Goal: Transaction & Acquisition: Purchase product/service

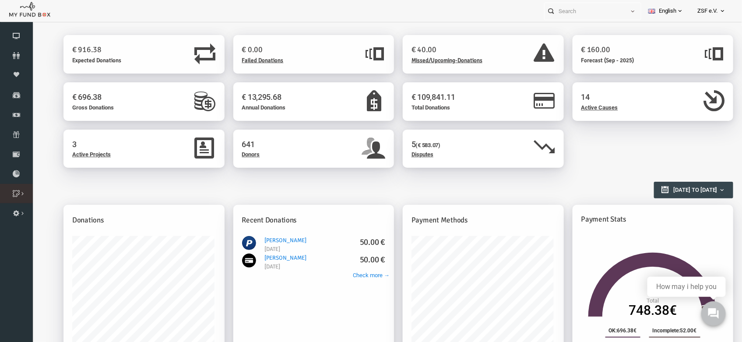
click at [0, 0] on link "Multiple Donation Box" at bounding box center [0, 0] width 0 height 0
click at [0, 0] on icon at bounding box center [0, 0] width 0 height 0
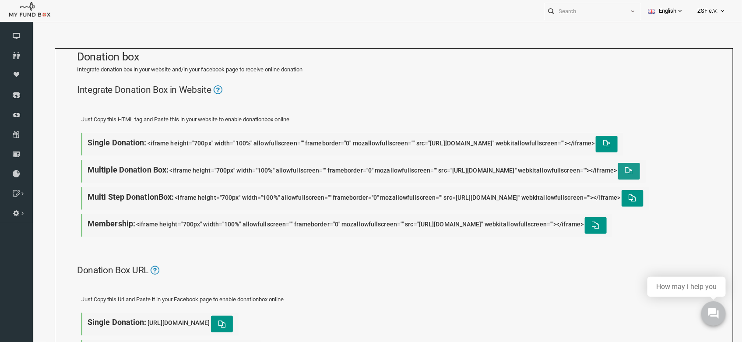
click at [603, 179] on button "button" at bounding box center [614, 170] width 22 height 17
click at [588, 147] on icon "button" at bounding box center [591, 143] width 7 height 7
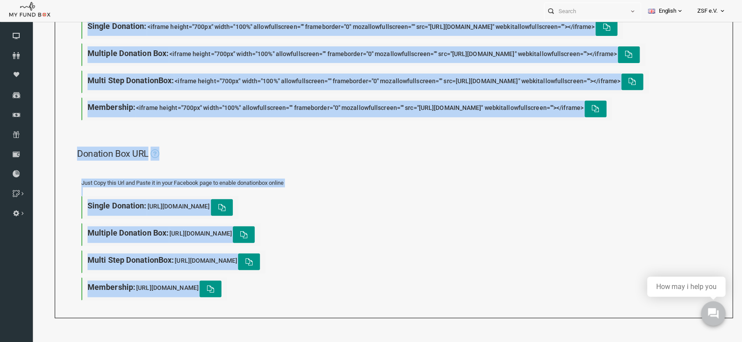
scroll to position [136, 0]
click at [238, 259] on icon "button" at bounding box center [234, 261] width 7 height 7
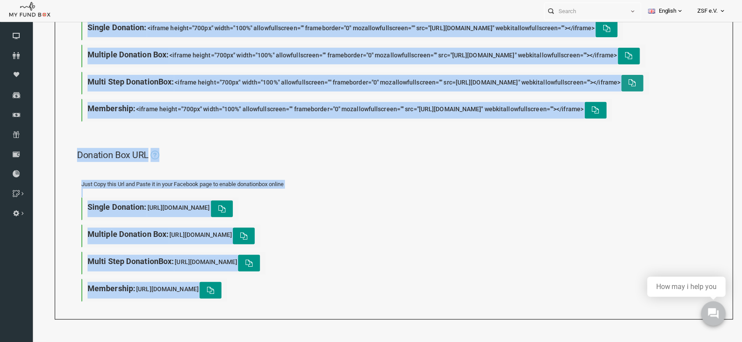
click at [607, 91] on button "button" at bounding box center [618, 83] width 22 height 17
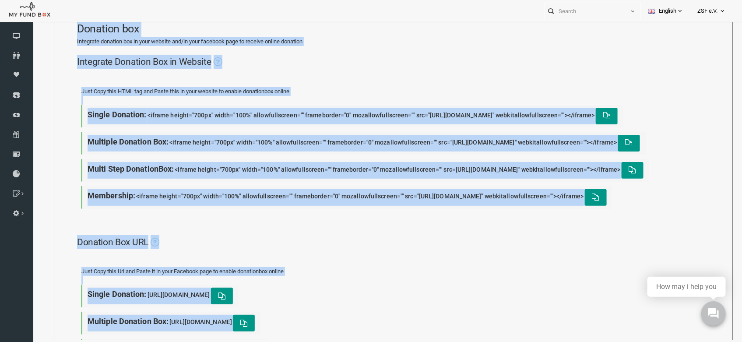
scroll to position [0, 0]
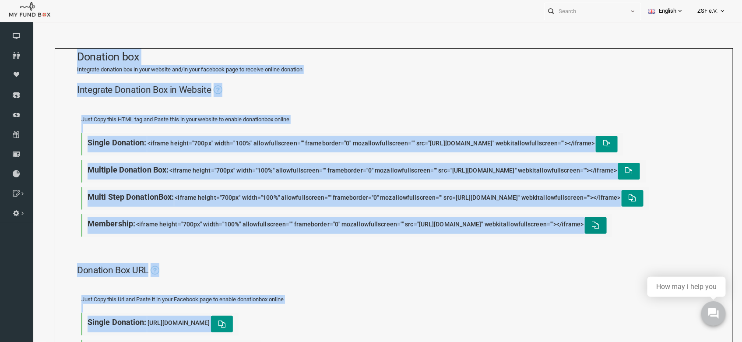
click at [577, 228] on icon "button" at bounding box center [580, 224] width 7 height 7
click at [430, 105] on div "Integrate Donation Box in Website" at bounding box center [379, 89] width 633 height 32
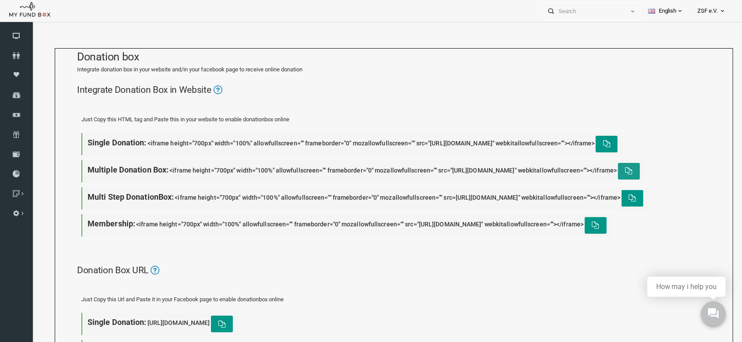
click at [611, 174] on icon "button" at bounding box center [614, 170] width 7 height 7
click at [0, 0] on icon at bounding box center [0, 0] width 0 height 0
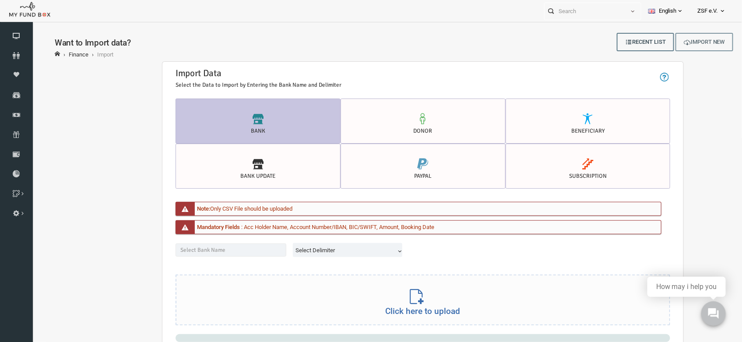
click at [688, 39] on link "Import New" at bounding box center [690, 41] width 58 height 18
click at [0, 0] on icon at bounding box center [0, 0] width 0 height 0
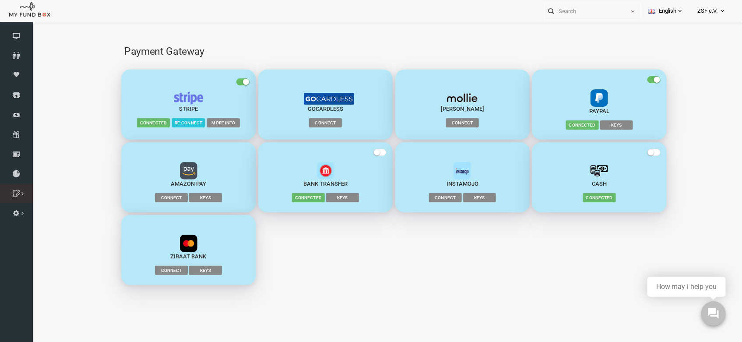
click at [0, 0] on icon at bounding box center [0, 0] width 0 height 0
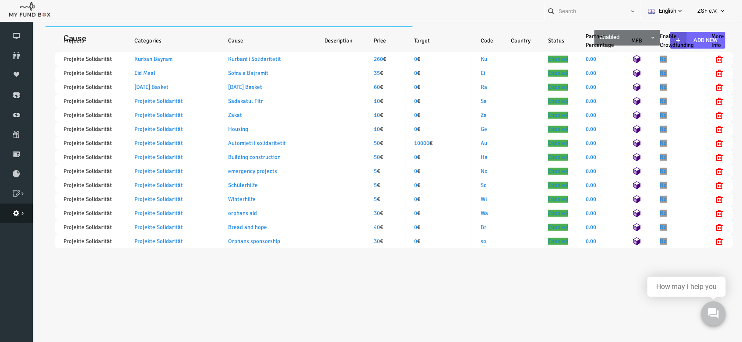
select select "100"
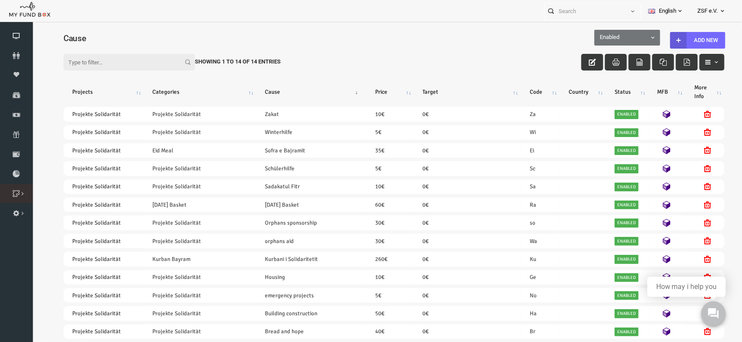
click at [0, 0] on link "Category" at bounding box center [0, 0] width 0 height 0
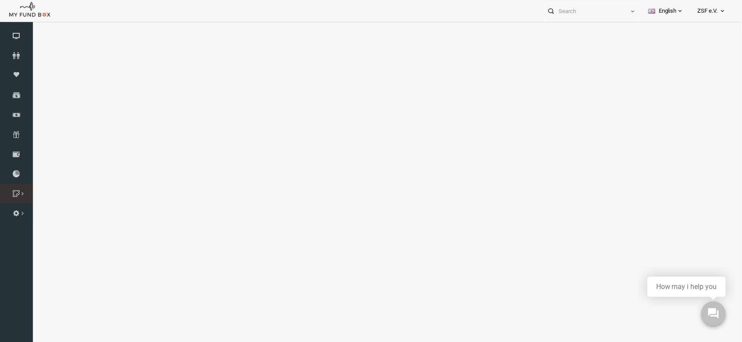
select select "100"
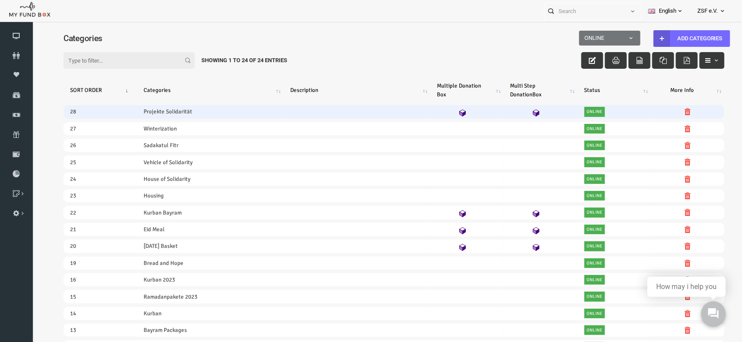
click at [447, 112] on icon at bounding box center [447, 112] width 7 height 7
click at [518, 112] on icon at bounding box center [521, 112] width 7 height 7
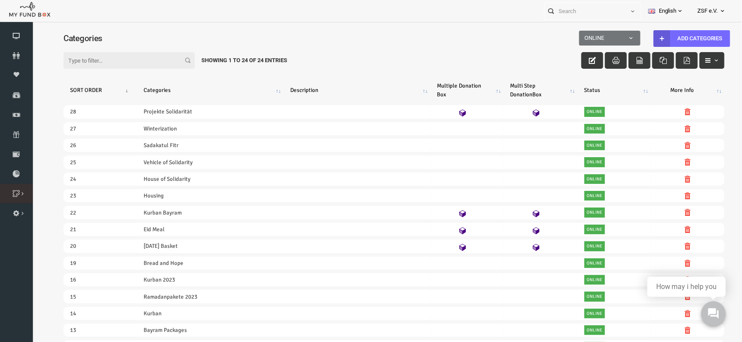
click at [0, 0] on icon at bounding box center [0, 0] width 0 height 0
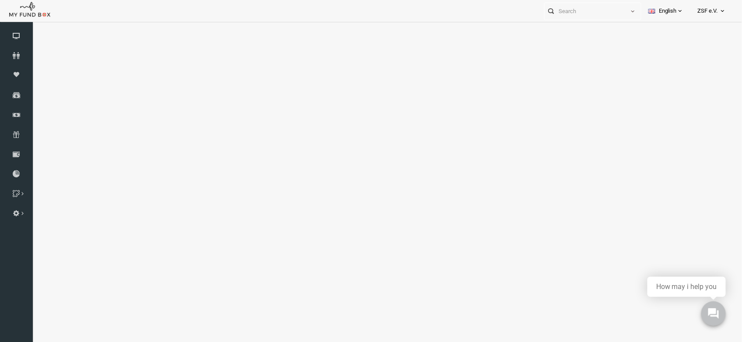
select select "100"
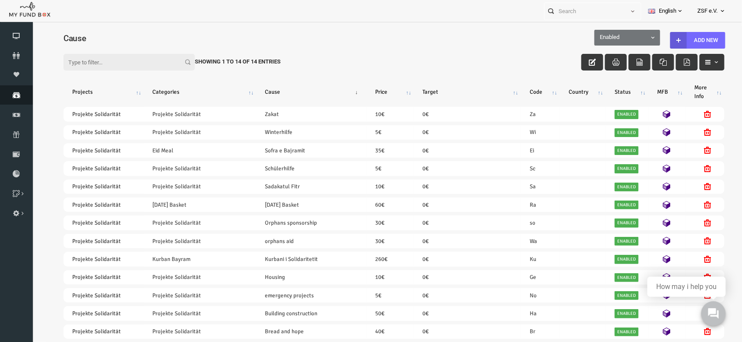
click at [17, 93] on icon at bounding box center [16, 94] width 33 height 7
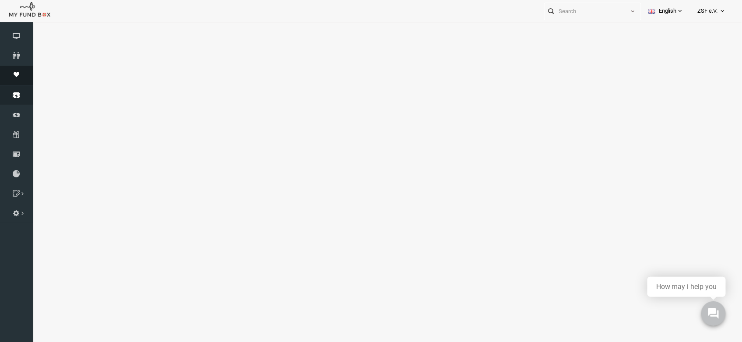
select select "100"
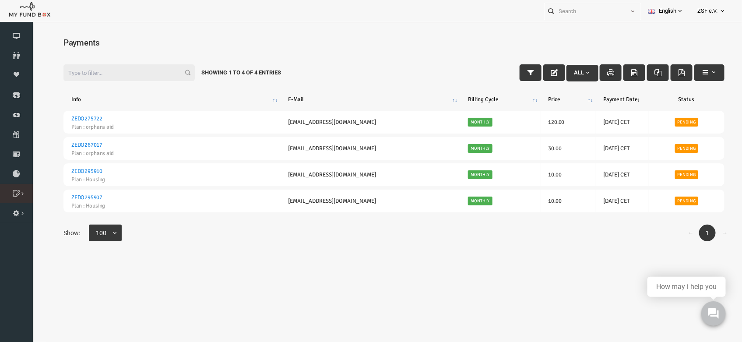
click at [0, 0] on icon at bounding box center [0, 0] width 0 height 0
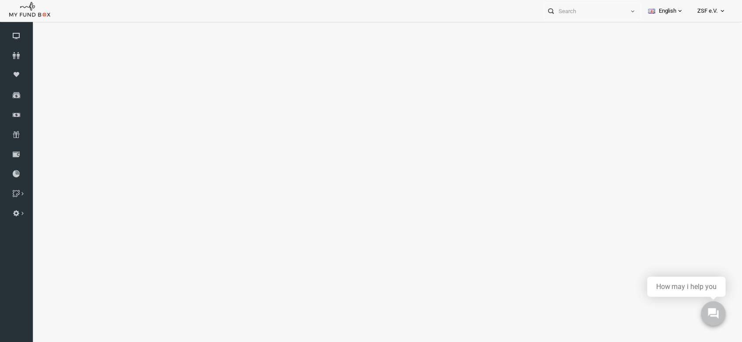
select select "100"
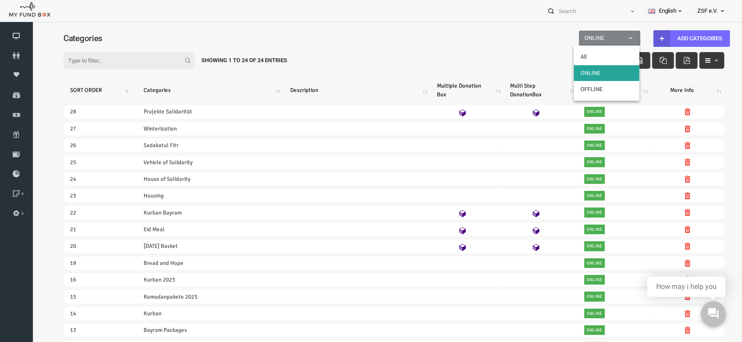
click at [600, 34] on span "ONLINE" at bounding box center [594, 37] width 59 height 9
click at [603, 34] on span "ONLINE" at bounding box center [594, 37] width 59 height 9
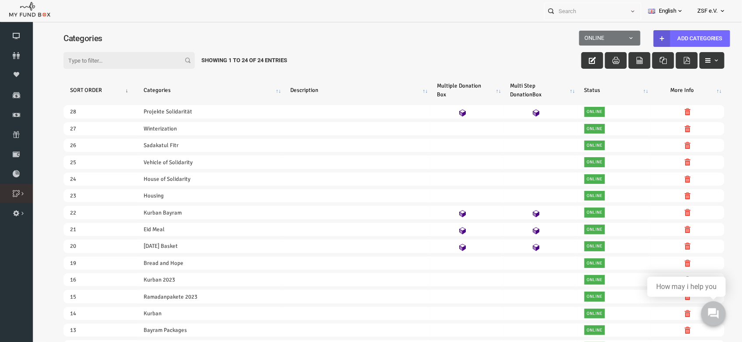
click at [0, 0] on icon at bounding box center [0, 0] width 0 height 0
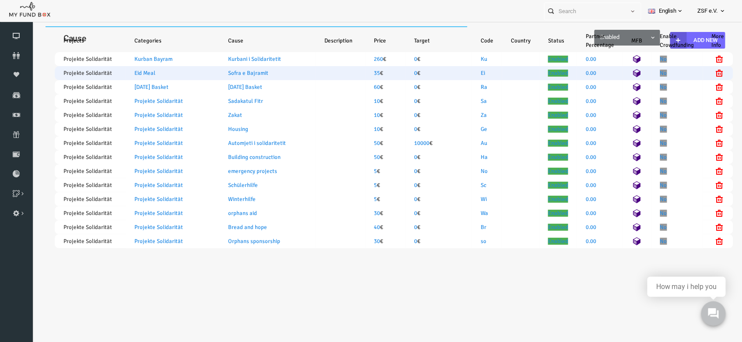
select select "100"
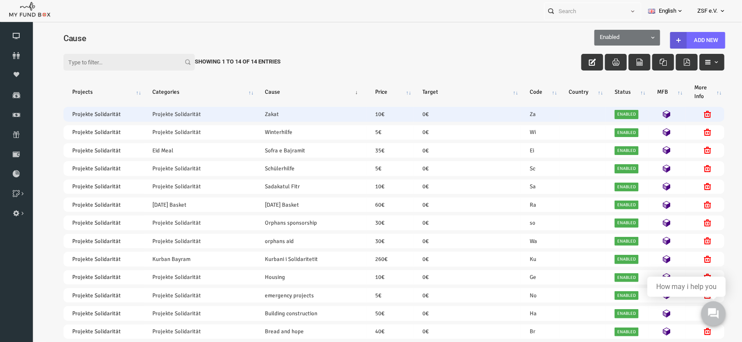
click at [363, 112] on td "10 €" at bounding box center [375, 113] width 47 height 14
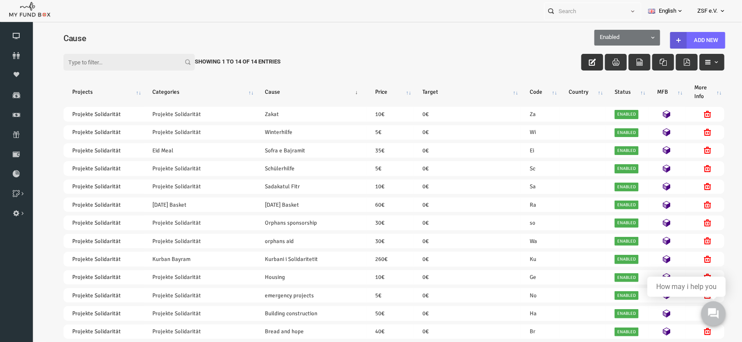
click at [574, 59] on icon "button" at bounding box center [577, 61] width 7 height 7
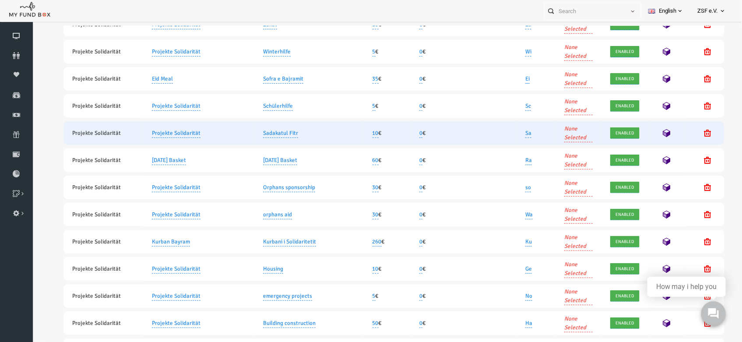
scroll to position [97, 0]
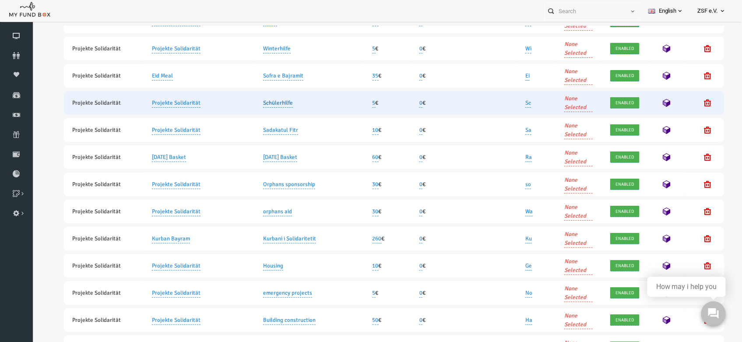
click at [264, 102] on link "Schülerhilfe" at bounding box center [263, 103] width 30 height 10
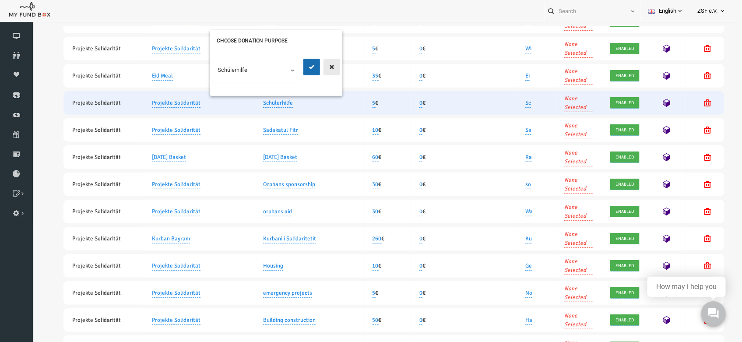
click at [315, 64] on icon "button" at bounding box center [317, 66] width 7 height 7
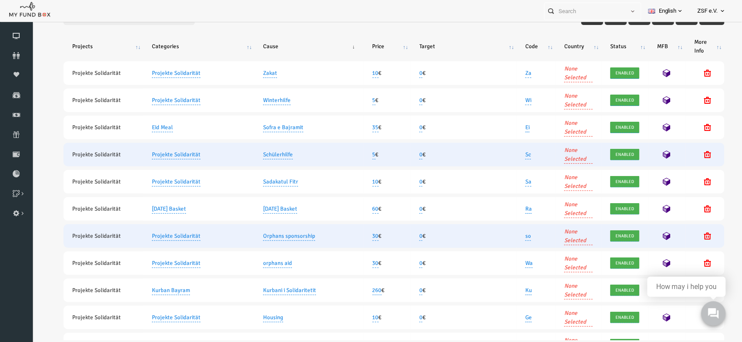
scroll to position [0, 0]
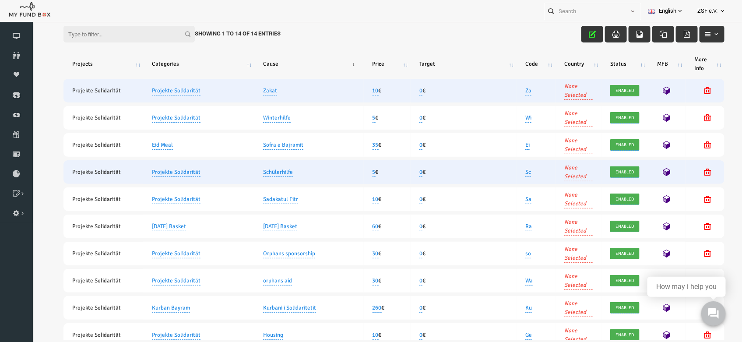
click at [549, 91] on link "None Selected" at bounding box center [563, 90] width 28 height 18
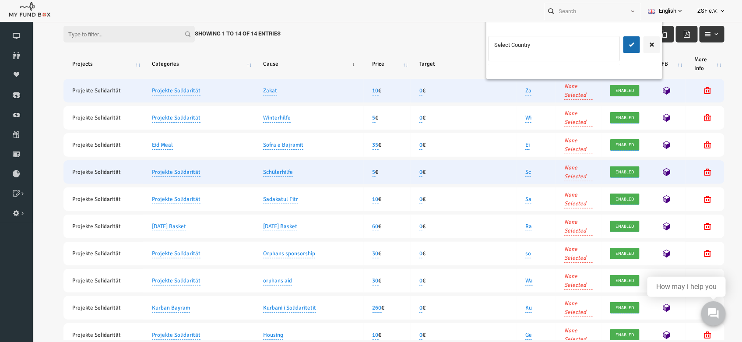
click at [564, 54] on ul "Select Country" at bounding box center [539, 48] width 131 height 25
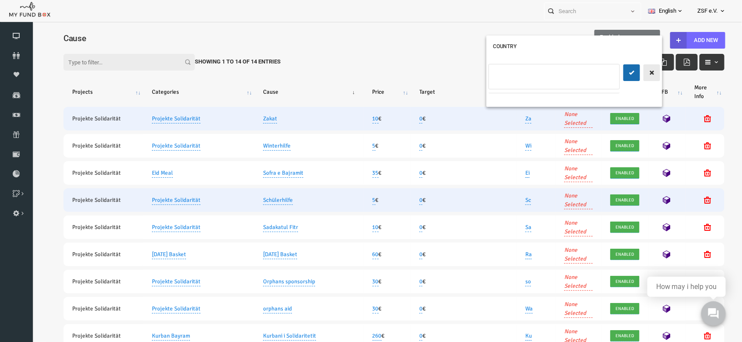
type input "Select Country"
click at [637, 70] on icon "button" at bounding box center [636, 72] width 7 height 7
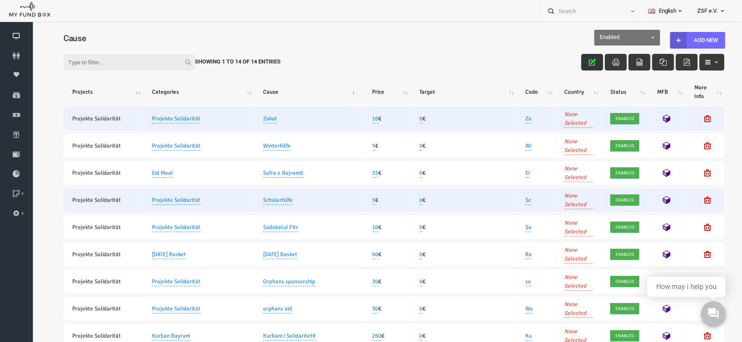
click at [574, 62] on icon "button" at bounding box center [577, 61] width 7 height 7
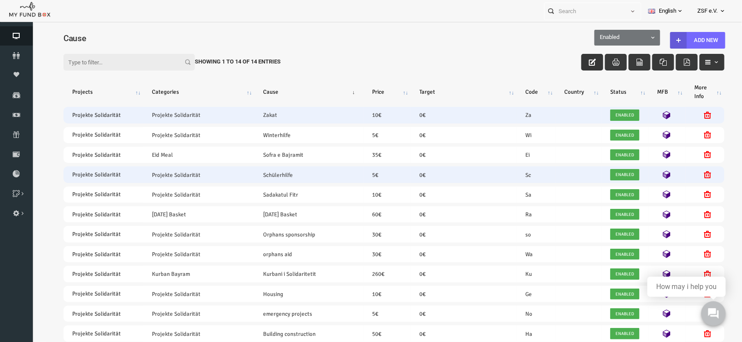
click at [17, 42] on link "Dashboard" at bounding box center [16, 35] width 33 height 19
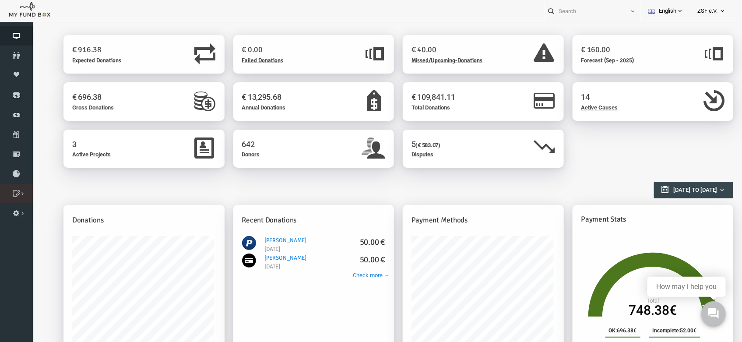
scroll to position [28, 0]
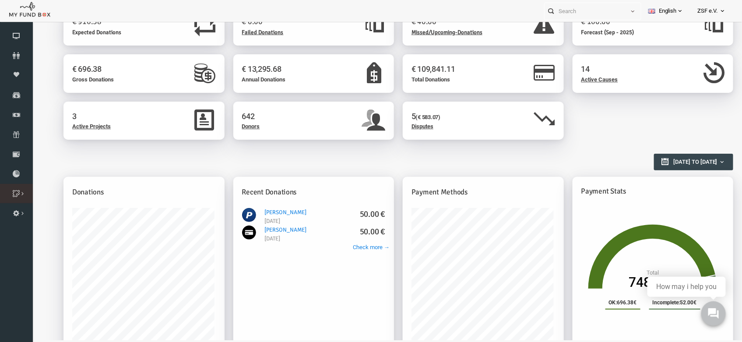
click at [0, 0] on link "Multi Step DonationBox" at bounding box center [0, 0] width 0 height 0
click at [350, 245] on link "Check more →" at bounding box center [356, 247] width 37 height 9
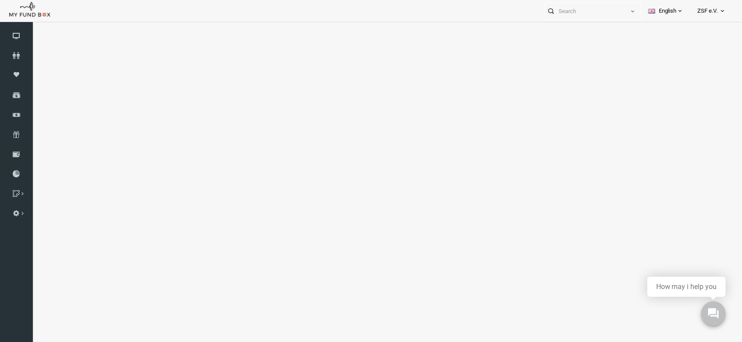
select select "100"
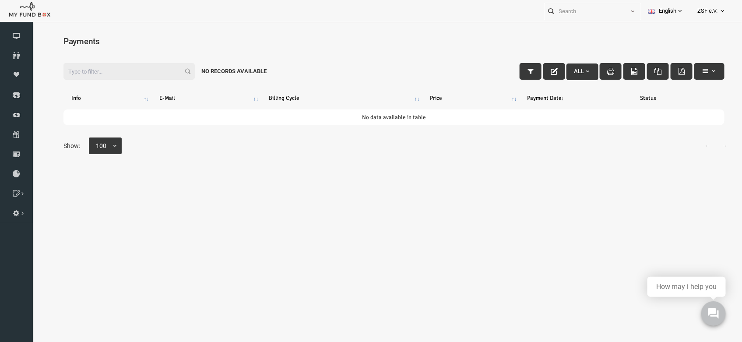
scroll to position [0, 0]
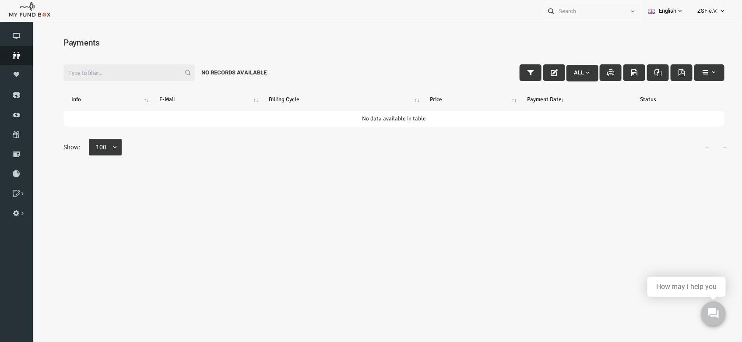
click at [19, 59] on link "Donors" at bounding box center [16, 55] width 33 height 19
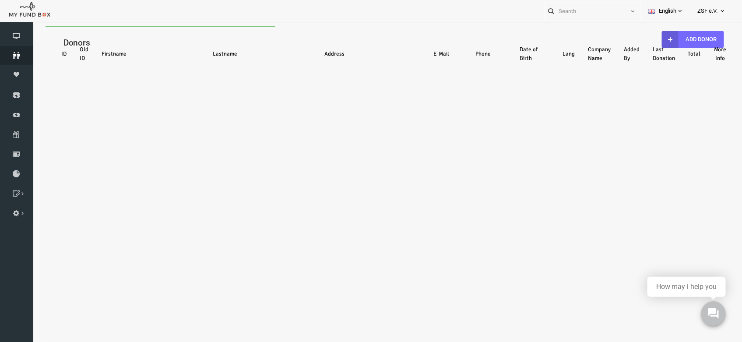
select select "100"
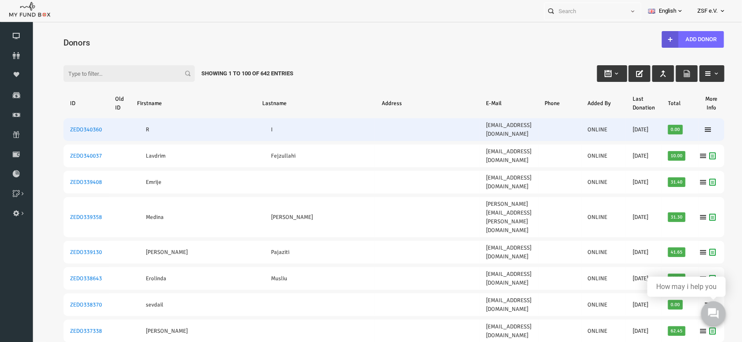
click at [465, 126] on td "isahu.rona@web.de" at bounding box center [494, 129] width 59 height 23
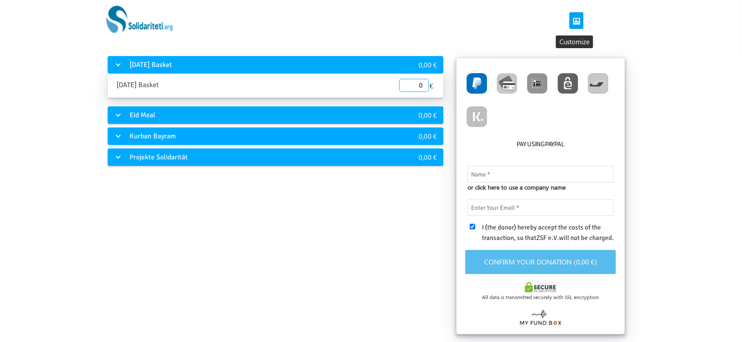
click at [569, 17] on button "button" at bounding box center [576, 20] width 14 height 17
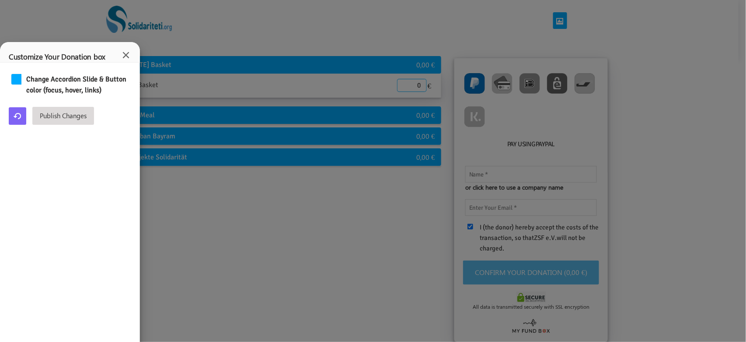
click at [61, 80] on p "Change Accordion Slide & Button color (focus, hover, links)" at bounding box center [78, 84] width 105 height 21
drag, startPoint x: 19, startPoint y: 77, endPoint x: 35, endPoint y: 82, distance: 16.6
click at [18, 77] on div at bounding box center [16, 79] width 11 height 10
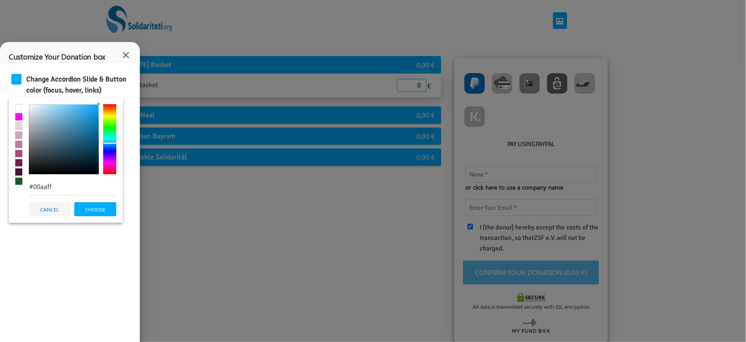
click at [58, 204] on link "cancel" at bounding box center [50, 209] width 42 height 14
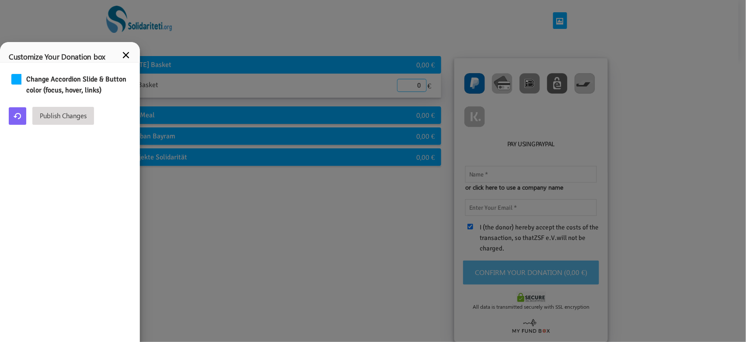
click at [125, 56] on button "×" at bounding box center [126, 52] width 10 height 15
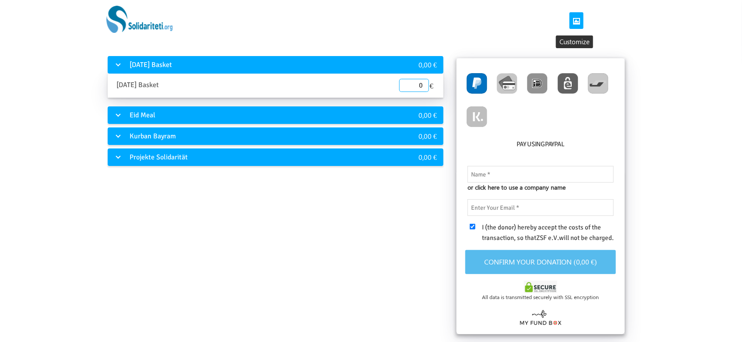
click at [294, 62] on div "Ramadan Basket" at bounding box center [248, 64] width 280 height 17
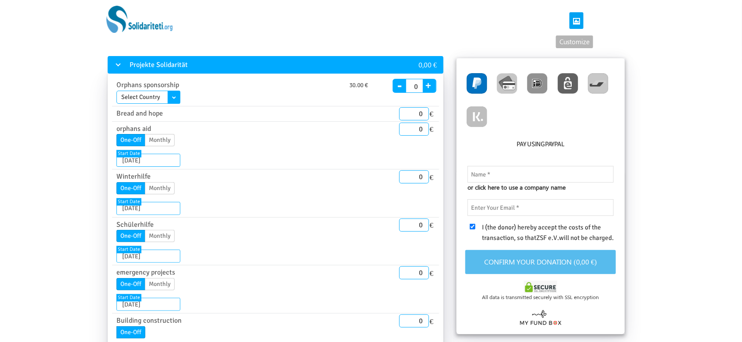
click at [573, 21] on icon "button" at bounding box center [576, 20] width 7 height 7
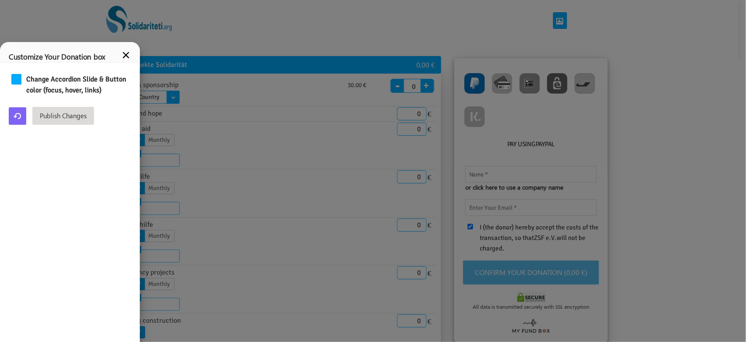
click at [126, 52] on button "×" at bounding box center [126, 52] width 10 height 15
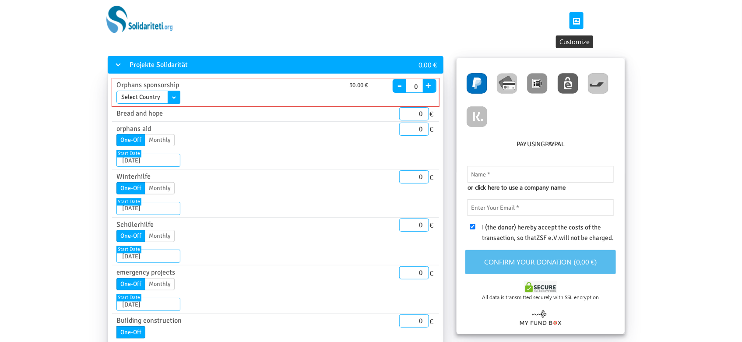
click at [308, 88] on div "30.00 €" at bounding box center [333, 86] width 89 height 7
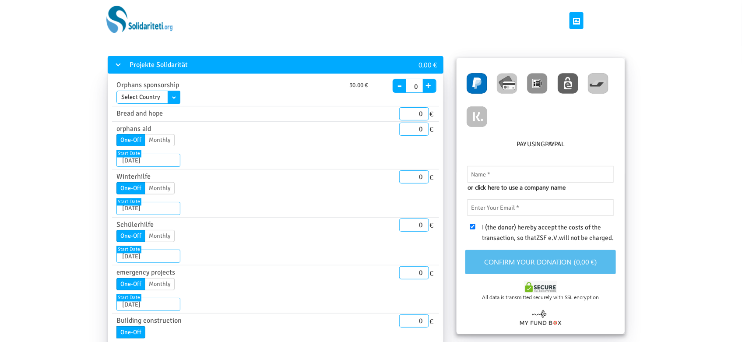
click at [319, 61] on div "Projekte Solidarität" at bounding box center [248, 64] width 280 height 17
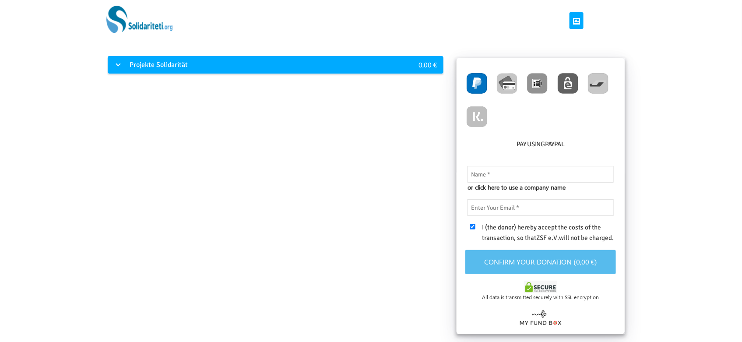
click at [285, 65] on div "Projekte Solidarität" at bounding box center [248, 64] width 280 height 17
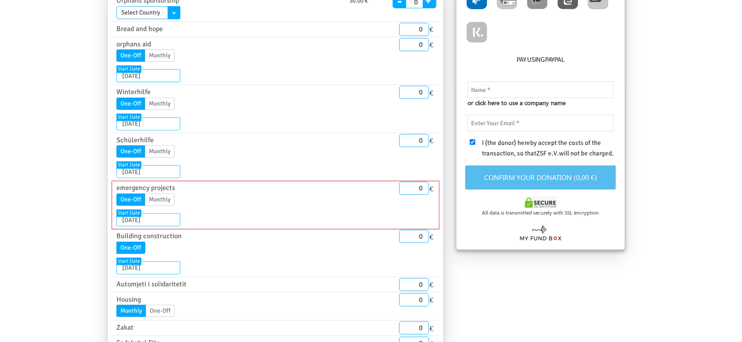
scroll to position [175, 0]
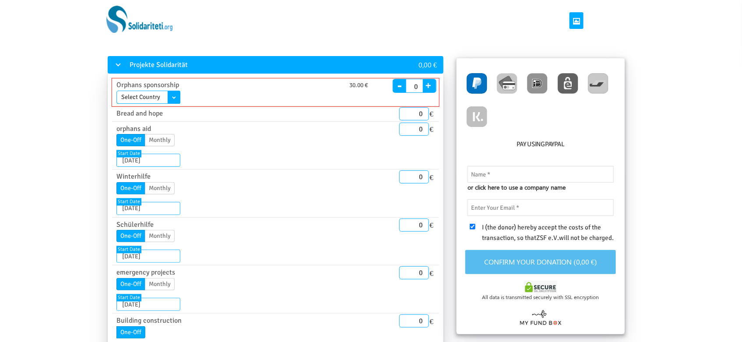
click at [168, 96] on select "Select Country" at bounding box center [148, 97] width 64 height 13
click at [177, 95] on select "Select Country" at bounding box center [148, 97] width 64 height 13
click at [236, 94] on div "Select Country" at bounding box center [243, 97] width 255 height 13
click at [427, 83] on button "+" at bounding box center [428, 84] width 11 height 12
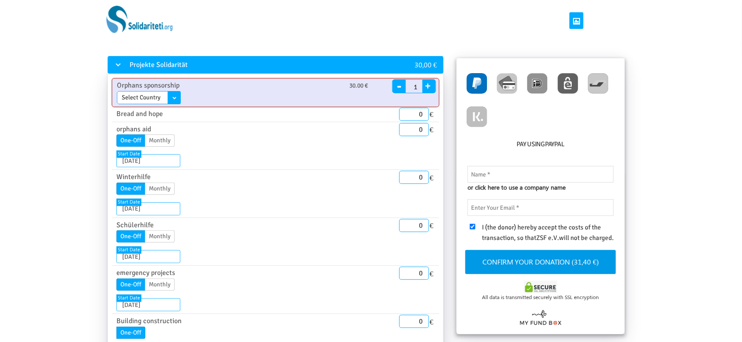
click at [430, 86] on button "+" at bounding box center [427, 84] width 11 height 12
click at [397, 86] on button "-" at bounding box center [398, 80] width 13 height 12
type input "0"
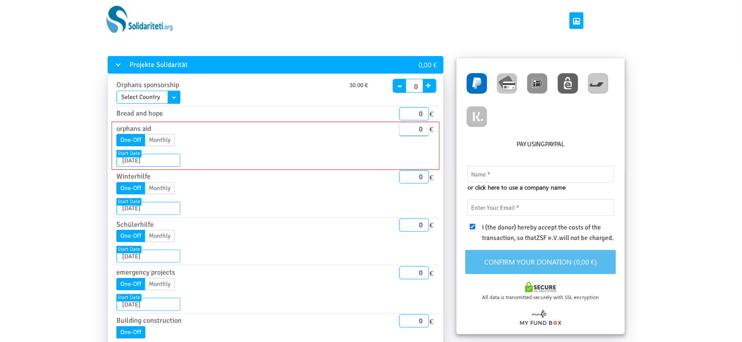
click at [418, 125] on input "0" at bounding box center [414, 128] width 30 height 13
click at [374, 145] on div "One-Off Monthly" at bounding box center [244, 141] width 268 height 15
type input "10.00"
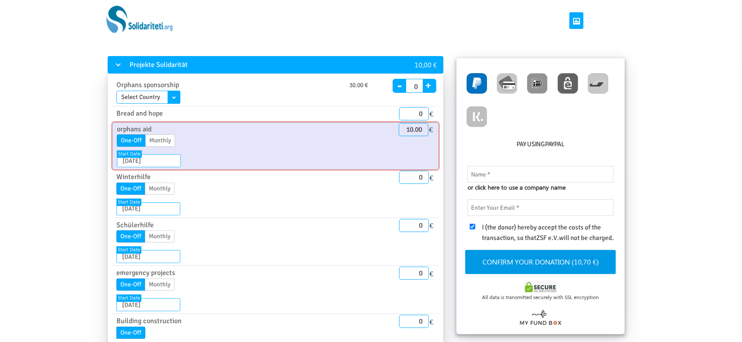
click at [161, 140] on label "Monthly" at bounding box center [160, 140] width 30 height 12
click at [0, 0] on input "Monthly" at bounding box center [0, 0] width 0 height 0
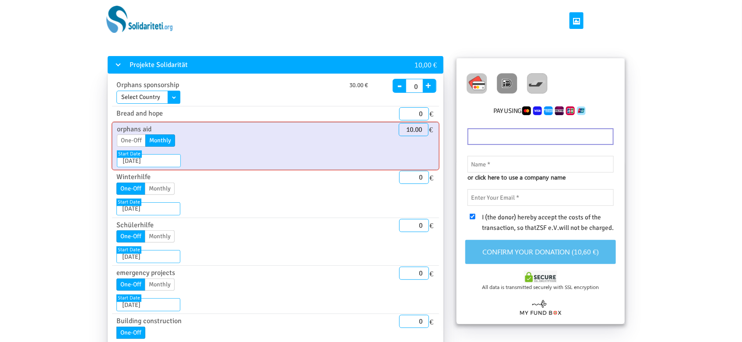
click at [133, 138] on label "One-Off" at bounding box center [131, 140] width 29 height 12
click at [0, 0] on input "One-Off" at bounding box center [0, 0] width 0 height 0
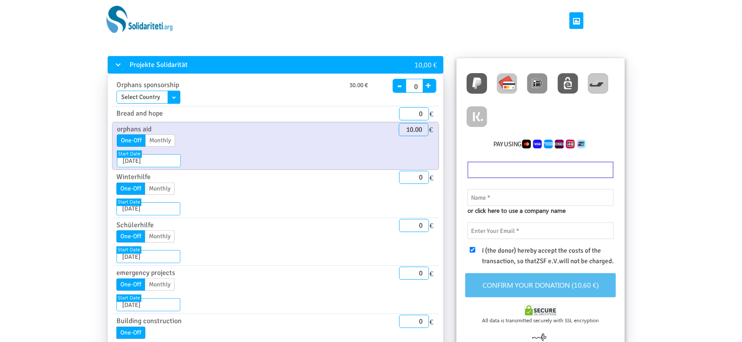
click at [44, 163] on div "Projekte Solidarität 10,00 € Orphans sponsorship 30.00 € Select Country End Dat…" at bounding box center [370, 252] width 697 height 394
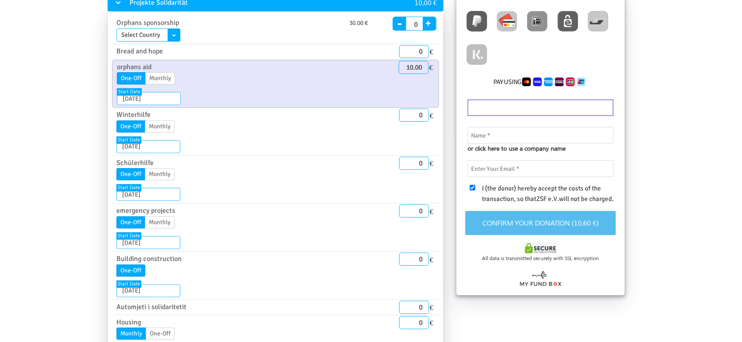
scroll to position [175, 0]
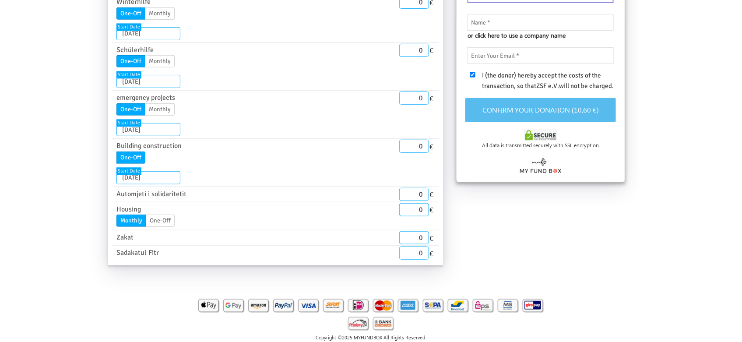
click at [44, 118] on div "Projekte Solidarität 10,00 € Orphans sponsorship 30.00 € Select Country End Dat…" at bounding box center [370, 77] width 697 height 394
click at [670, 222] on div "Projekte Solidarität 10,00 € Orphans sponsorship 30.00 € Select Country End Dat…" at bounding box center [370, 77] width 697 height 394
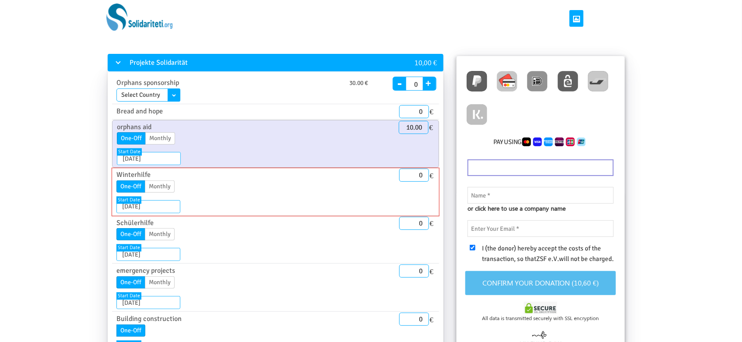
scroll to position [0, 0]
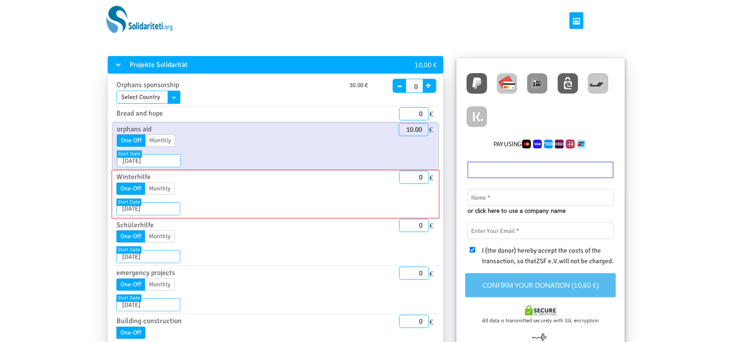
click at [166, 189] on label "Monthly" at bounding box center [160, 188] width 30 height 12
click at [0, 0] on input "Monthly" at bounding box center [0, 0] width 0 height 0
click at [133, 183] on label "One-Off" at bounding box center [130, 188] width 29 height 12
click at [0, 0] on input "One-Off" at bounding box center [0, 0] width 0 height 0
click at [506, 85] on img at bounding box center [507, 83] width 21 height 21
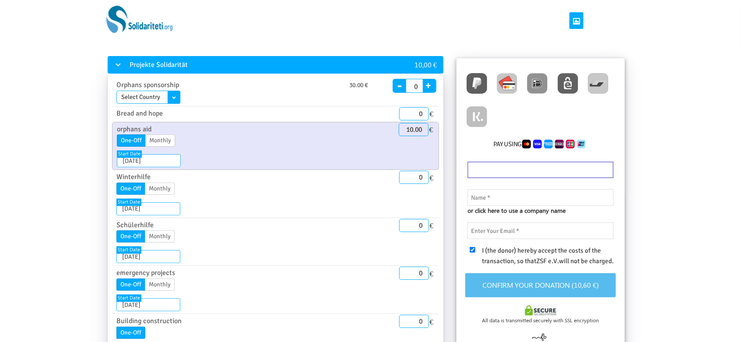
click at [506, 79] on img at bounding box center [507, 83] width 21 height 21
click at [485, 85] on img at bounding box center [476, 83] width 21 height 21
radio input "true"
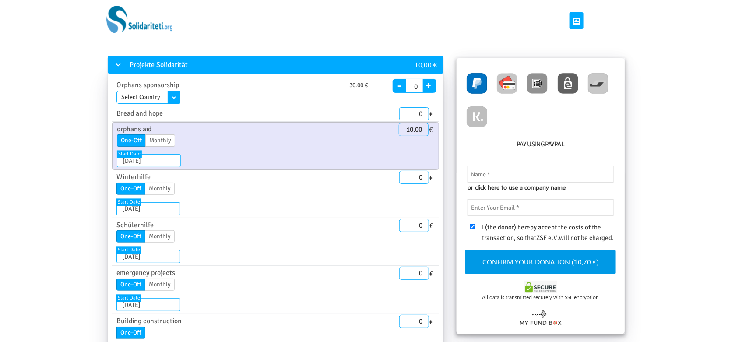
click at [508, 81] on img at bounding box center [507, 83] width 21 height 21
radio input "true"
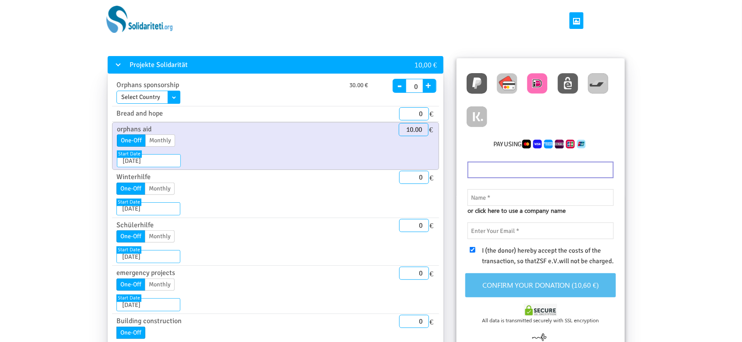
click at [533, 86] on img at bounding box center [537, 83] width 21 height 21
radio input "true"
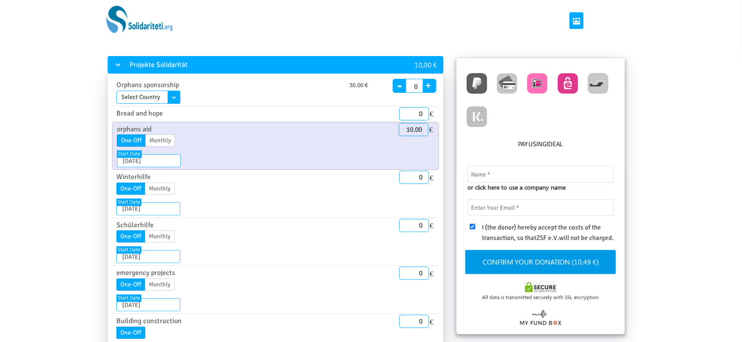
click at [557, 85] on img at bounding box center [567, 83] width 21 height 21
radio input "true"
click at [588, 82] on img at bounding box center [598, 83] width 21 height 21
radio input "true"
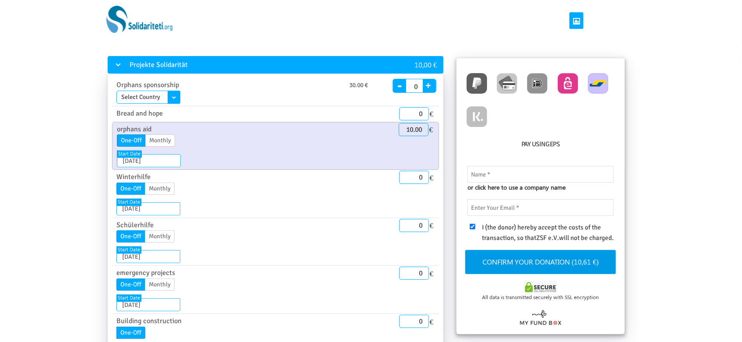
click at [478, 115] on img at bounding box center [476, 116] width 21 height 21
radio input "true"
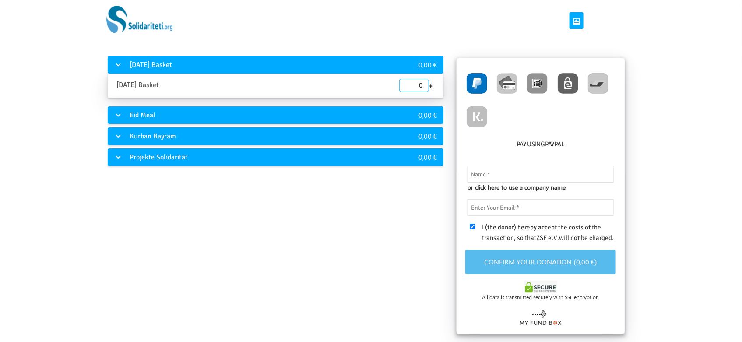
click at [341, 66] on div "[DATE] Basket" at bounding box center [248, 64] width 280 height 17
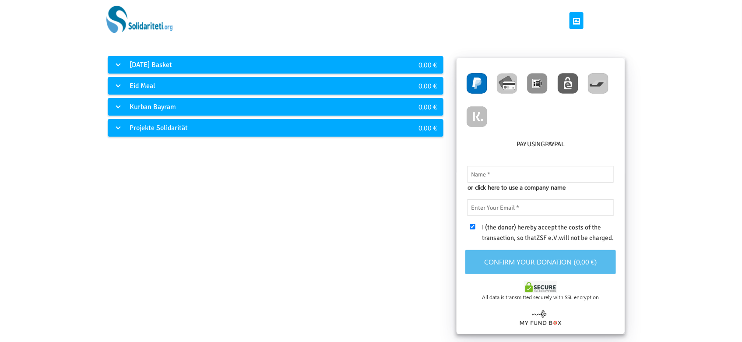
click at [287, 95] on div "[DATE] Basket 0,00 € [DATE] Basket End Date [DATE] Please enter a valid date 0 …" at bounding box center [276, 96] width 336 height 80
click at [229, 104] on div "Kurban Bayram" at bounding box center [248, 106] width 280 height 17
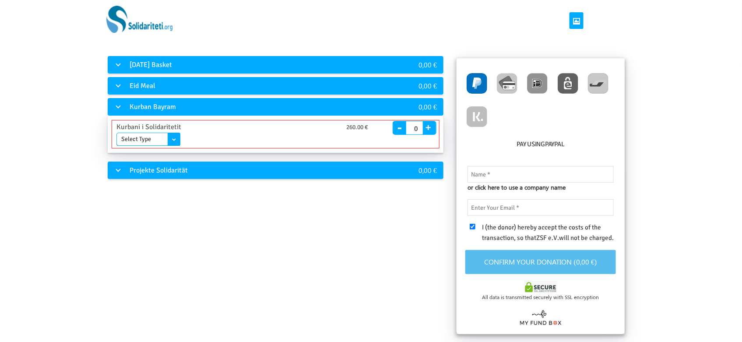
click at [179, 139] on select "Select Type Wajib Qurban (Eid-ul Adha) Aqiqa Qurban Adaq (Nezr) Qurban Sukr Qur…" at bounding box center [148, 139] width 64 height 13
click at [177, 139] on select "Select Type Wajib Qurban (Eid-ul Adha) Aqiqa Qurban Adaq (Nezr) Qurban Sukr Qur…" at bounding box center [148, 139] width 64 height 13
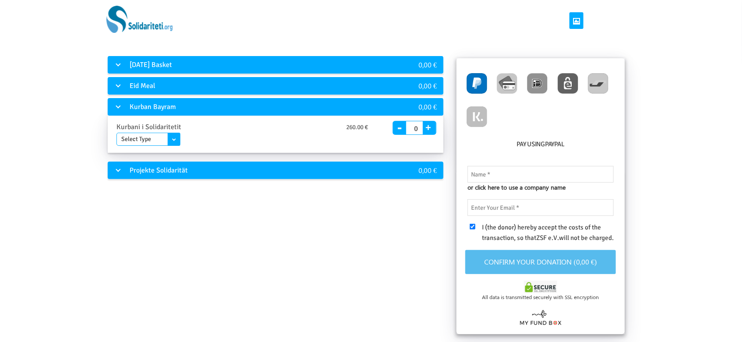
click at [198, 162] on div "Projekte Solidarität" at bounding box center [248, 169] width 280 height 17
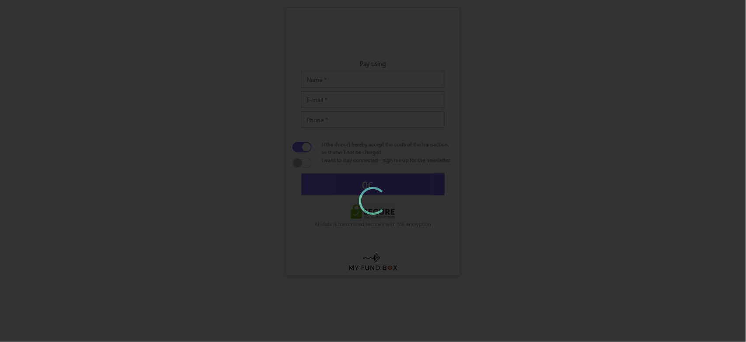
type input "30"
type input "[DATE]"
type input "€31.40"
type input "30"
type input "[DATE]"
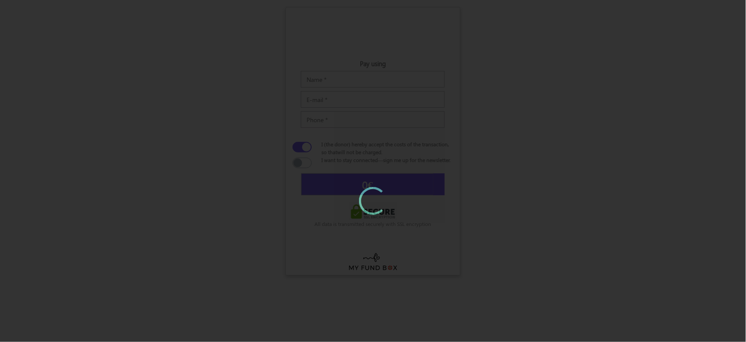
type input "€31.40"
type input "30"
type input "[DATE]"
type input "€31.40"
type input "30"
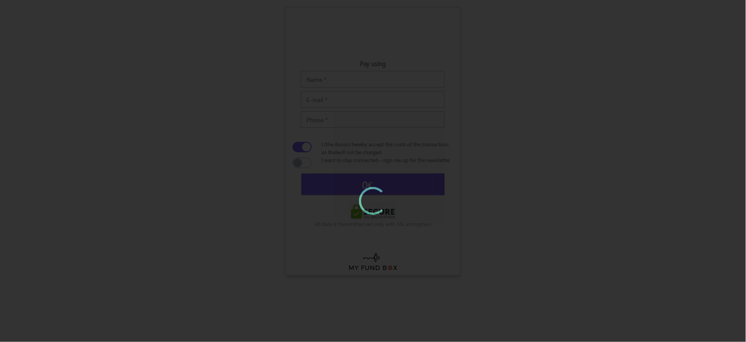
type input "[DATE]"
type input "€31.40"
